Goal: Task Accomplishment & Management: Manage account settings

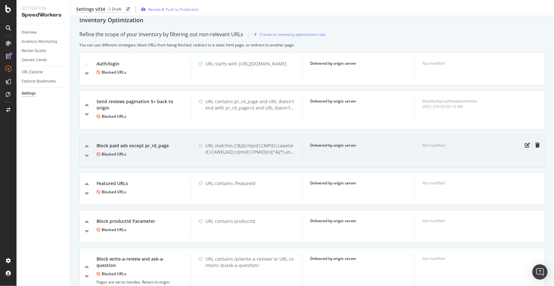
scroll to position [1069, 0]
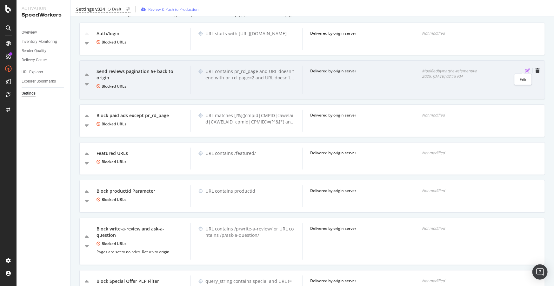
click at [525, 68] on icon "pen-to-square" at bounding box center [527, 70] width 5 height 5
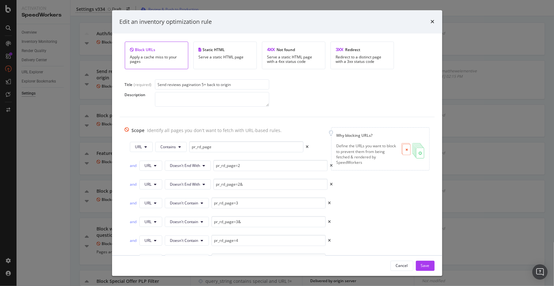
scroll to position [44, 0]
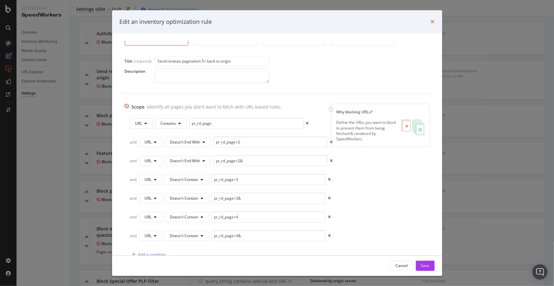
click at [432, 20] on icon "times" at bounding box center [433, 21] width 4 height 5
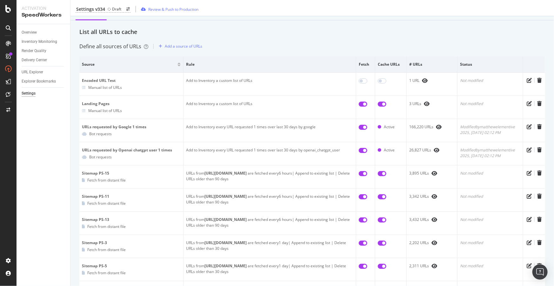
scroll to position [29, 0]
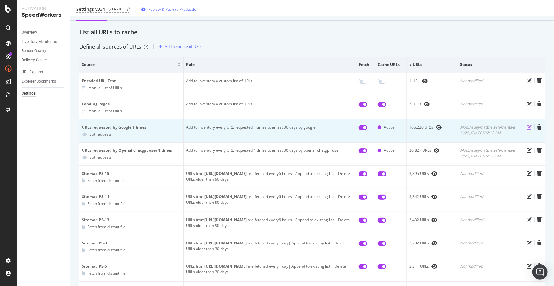
click at [527, 127] on icon "pen-to-square" at bounding box center [529, 127] width 5 height 5
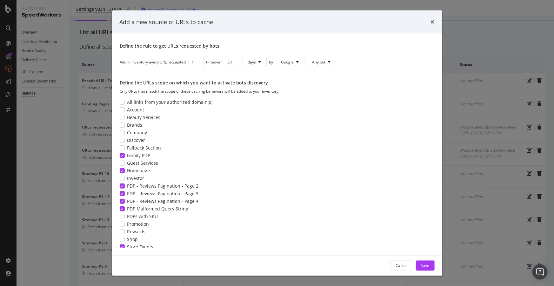
scroll to position [58, 0]
click at [432, 22] on icon "times" at bounding box center [433, 21] width 4 height 5
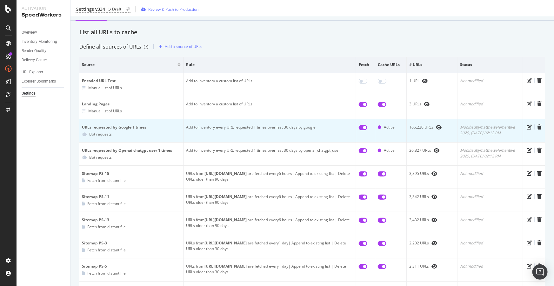
scroll to position [85, 0]
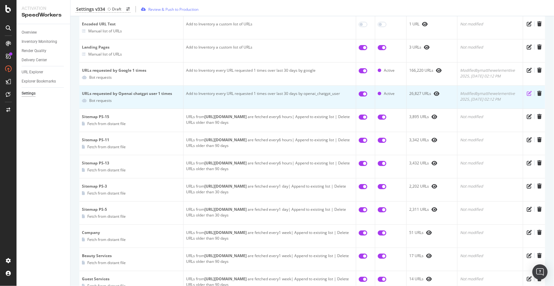
click at [528, 93] on icon "pen-to-square" at bounding box center [529, 93] width 5 height 5
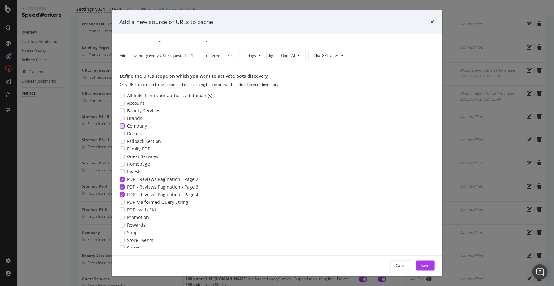
scroll to position [68, 0]
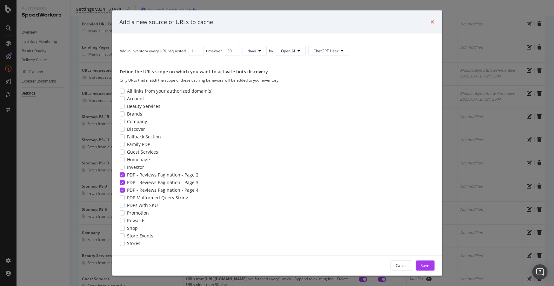
click at [434, 20] on icon "times" at bounding box center [433, 21] width 4 height 5
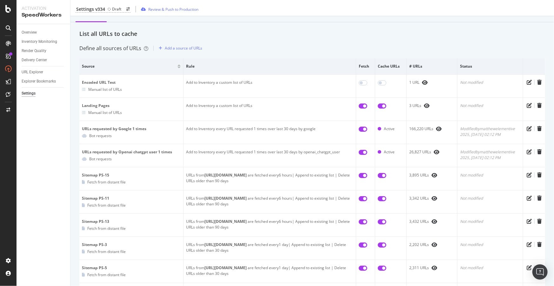
scroll to position [0, 0]
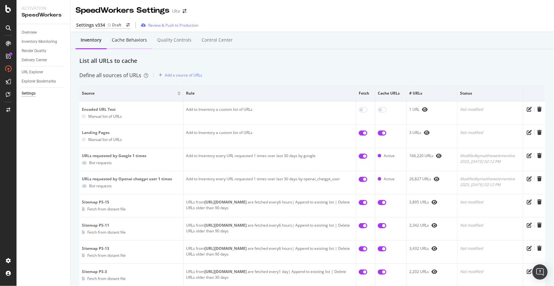
click at [136, 39] on div "Cache behaviors" at bounding box center [129, 40] width 35 height 6
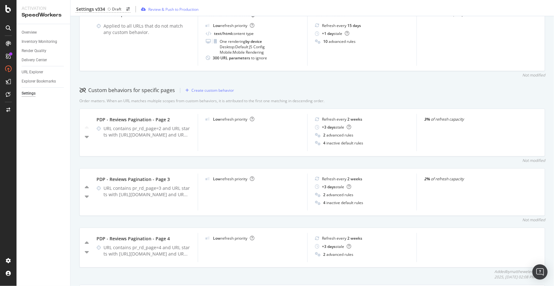
scroll to position [173, 0]
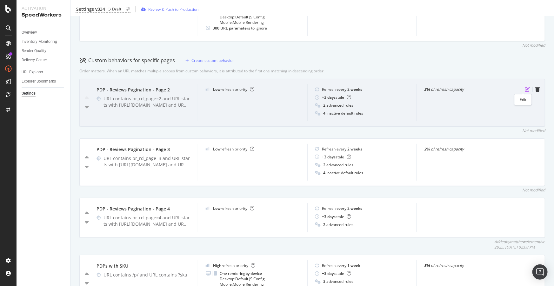
click at [525, 89] on icon "pen-to-square" at bounding box center [527, 89] width 5 height 5
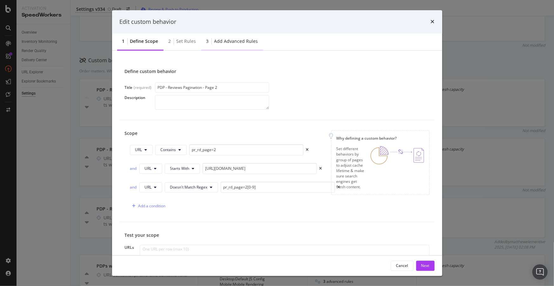
click at [237, 42] on div "Add advanced rules" at bounding box center [236, 41] width 44 height 6
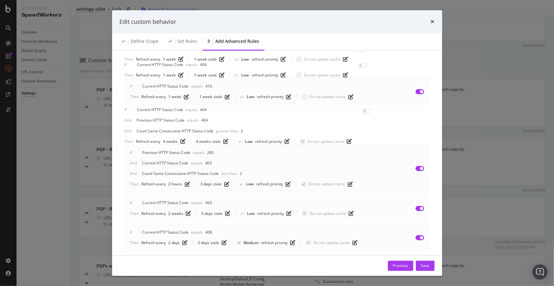
click at [430, 21] on div "Edit custom behavior" at bounding box center [277, 22] width 315 height 8
click at [432, 22] on icon "times" at bounding box center [433, 21] width 4 height 5
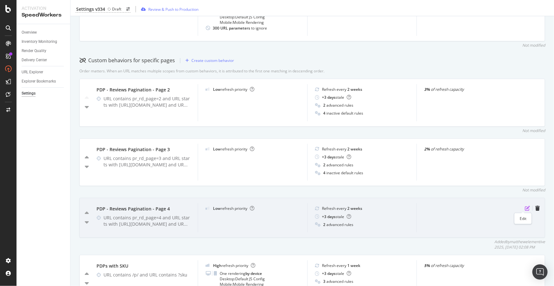
click at [525, 206] on icon "pen-to-square" at bounding box center [527, 208] width 5 height 5
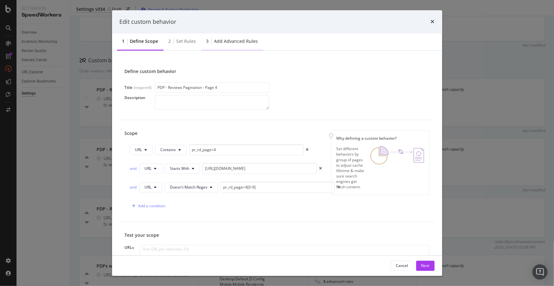
click at [223, 43] on div "Add advanced rules" at bounding box center [236, 41] width 44 height 6
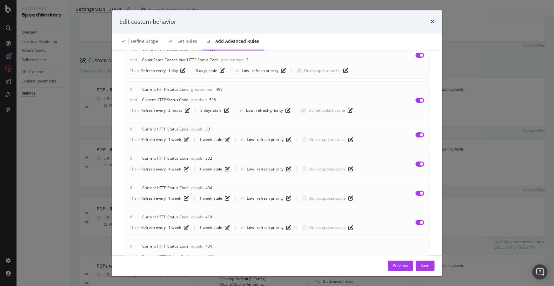
scroll to position [29, 0]
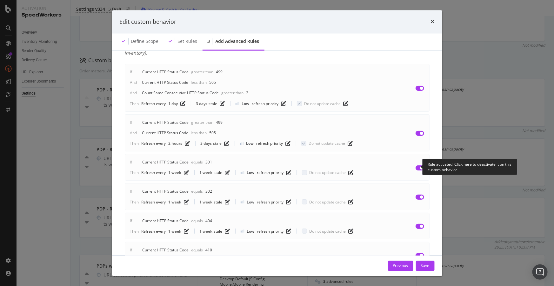
click at [416, 167] on input "modal" at bounding box center [420, 168] width 9 height 5
checkbox input "false"
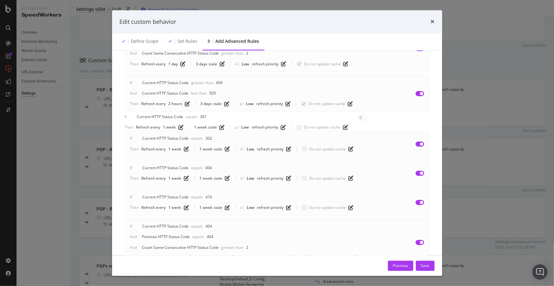
scroll to position [115, 0]
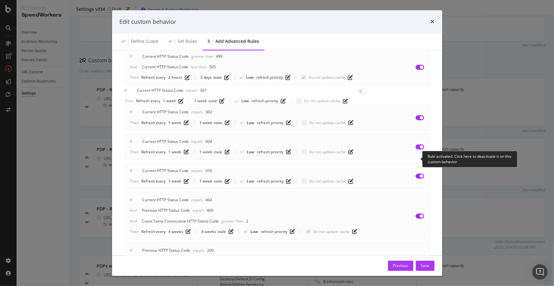
click at [416, 150] on input "modal" at bounding box center [420, 147] width 9 height 5
checkbox input "false"
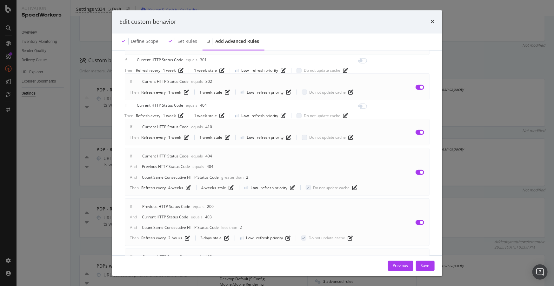
scroll to position [173, 0]
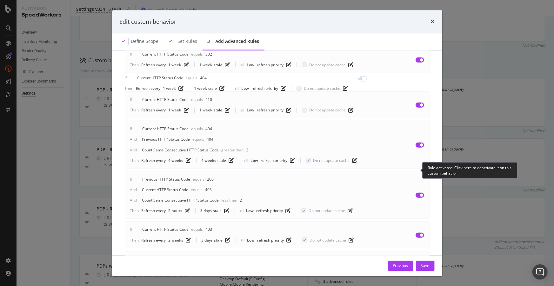
click at [416, 147] on input "modal" at bounding box center [420, 144] width 9 height 5
checkbox input "false"
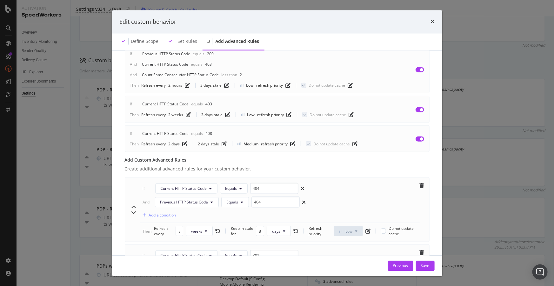
scroll to position [289, 0]
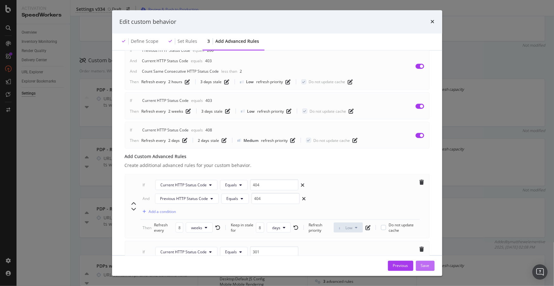
click at [427, 263] on div "Save" at bounding box center [425, 265] width 9 height 5
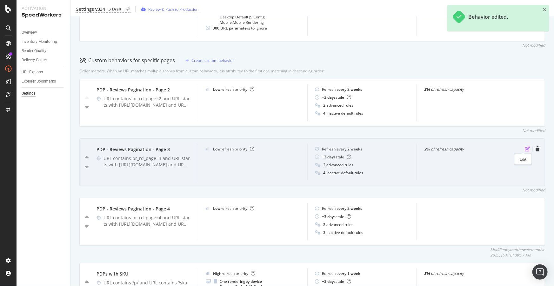
click at [525, 150] on icon "pen-to-square" at bounding box center [527, 148] width 5 height 5
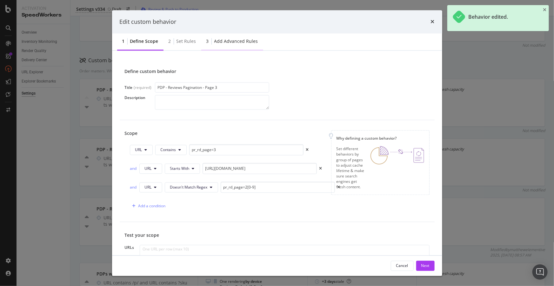
click at [228, 44] on div "Add advanced rules" at bounding box center [236, 41] width 44 height 6
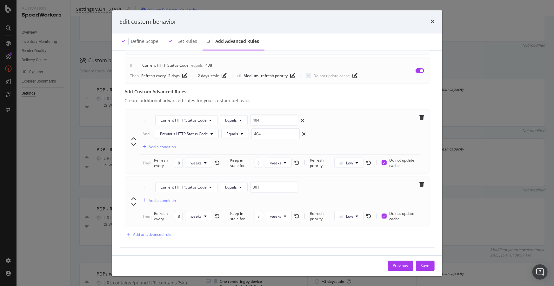
scroll to position [392, 0]
click at [432, 21] on icon "times" at bounding box center [433, 21] width 4 height 5
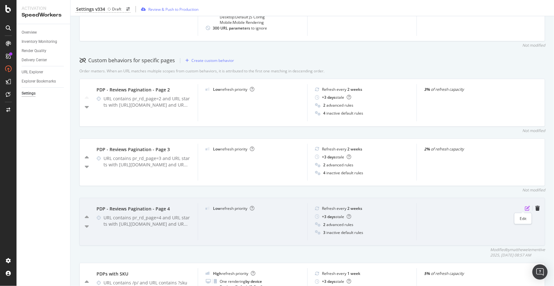
click at [525, 207] on icon "pen-to-square" at bounding box center [527, 208] width 5 height 5
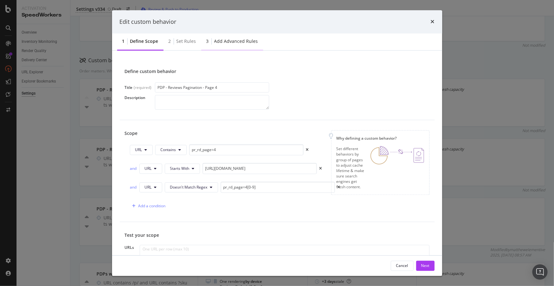
click at [236, 44] on div "Add advanced rules" at bounding box center [236, 41] width 44 height 6
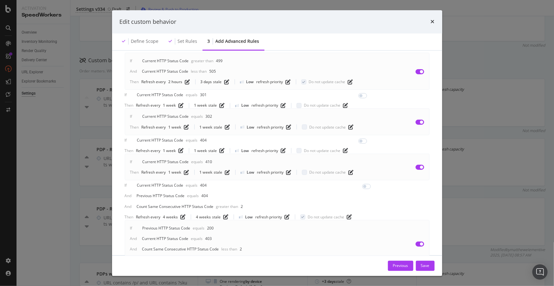
scroll to position [144, 0]
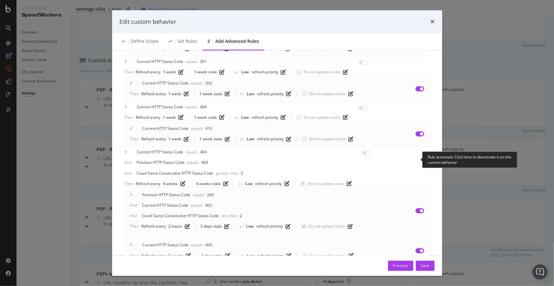
click at [416, 137] on input "modal" at bounding box center [420, 134] width 9 height 5
checkbox input "false"
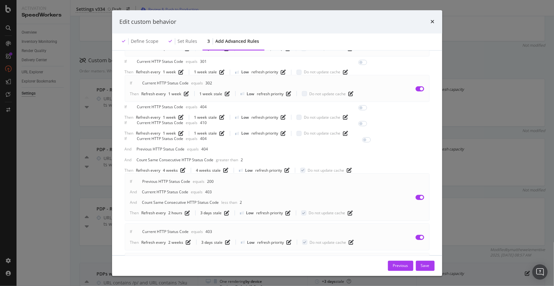
click at [432, 267] on button "Save" at bounding box center [425, 266] width 19 height 10
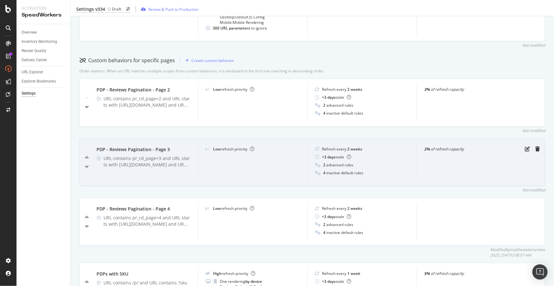
scroll to position [0, 0]
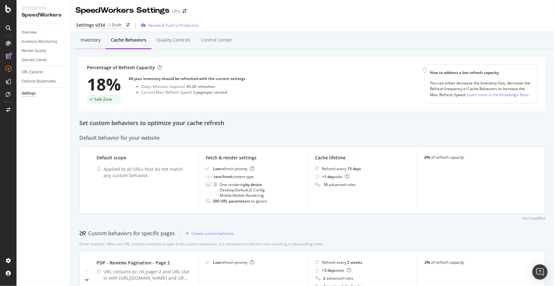
click at [82, 44] on div "Inventory" at bounding box center [91, 40] width 30 height 17
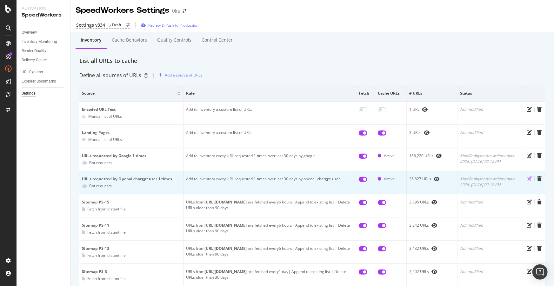
click at [527, 179] on icon "pen-to-square" at bounding box center [529, 178] width 5 height 5
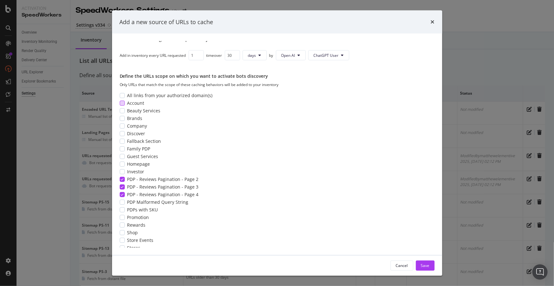
scroll to position [68, 0]
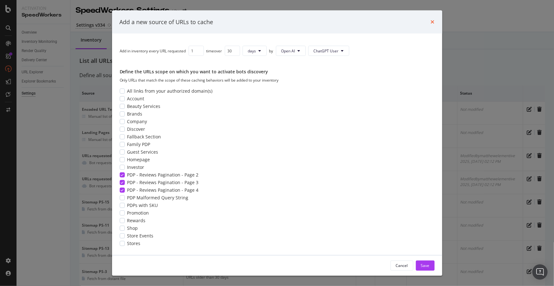
click at [431, 22] on icon "times" at bounding box center [433, 21] width 4 height 5
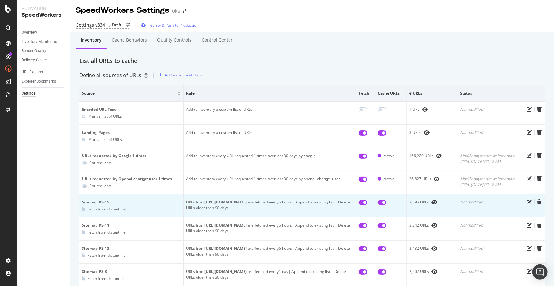
scroll to position [85, 0]
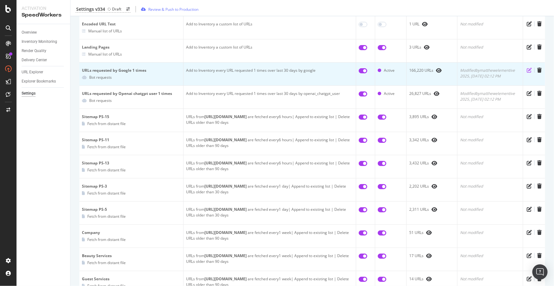
click at [527, 69] on icon "pen-to-square" at bounding box center [529, 70] width 5 height 5
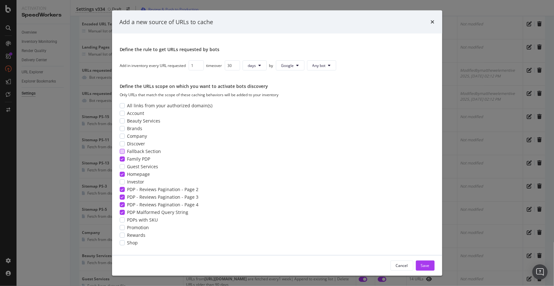
scroll to position [68, 0]
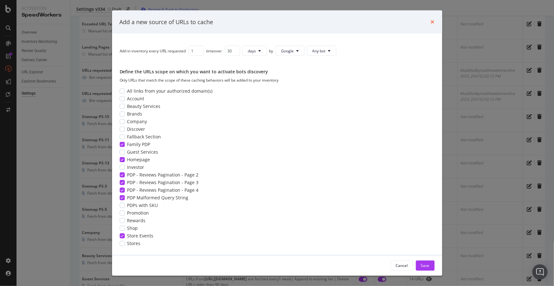
click at [432, 20] on icon "times" at bounding box center [433, 21] width 4 height 5
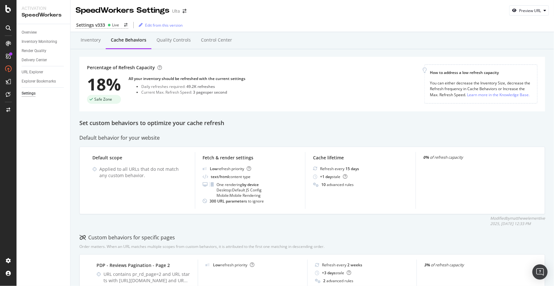
scroll to position [202, 0]
